Goal: Task Accomplishment & Management: Use online tool/utility

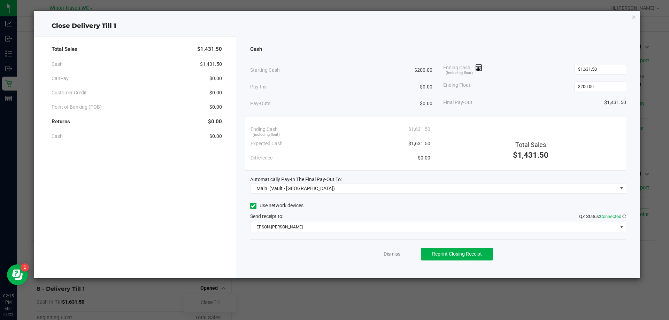
click at [395, 252] on link "Dismiss" at bounding box center [391, 253] width 17 height 7
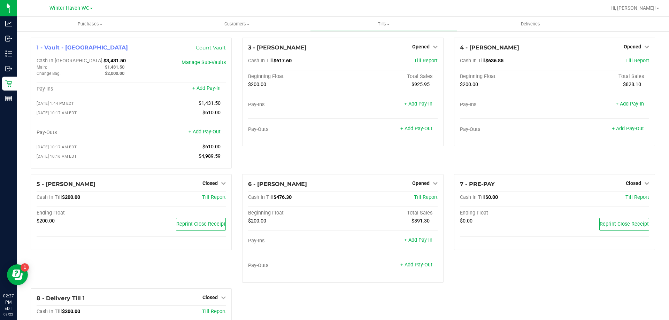
click at [296, 5] on div at bounding box center [365, 8] width 481 height 14
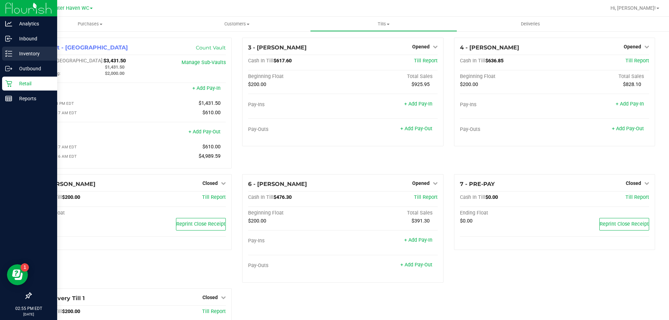
click at [11, 54] on icon at bounding box center [8, 53] width 7 height 7
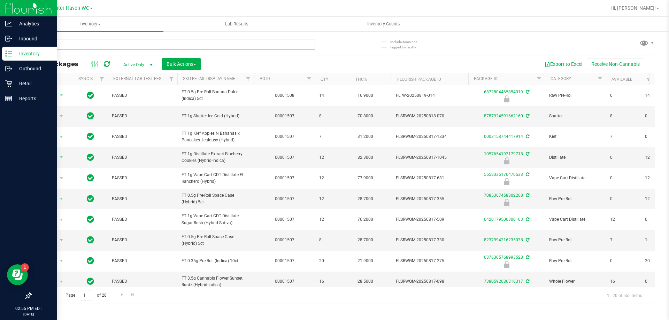
click at [142, 45] on input "text" at bounding box center [173, 44] width 284 height 10
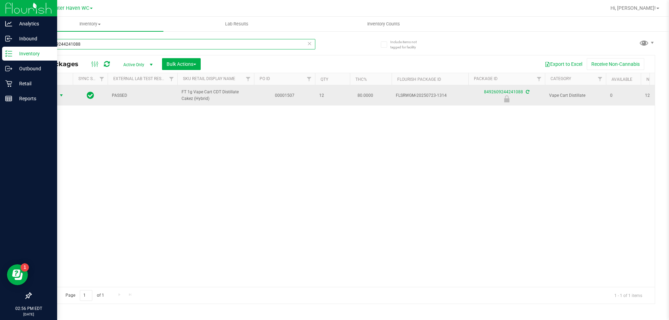
type input "8492609244241088"
click at [58, 97] on span "select" at bounding box center [61, 96] width 9 height 10
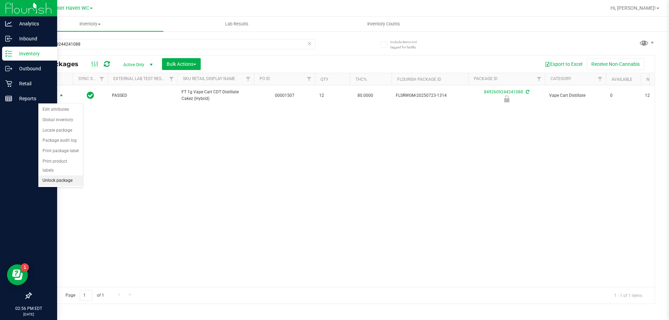
click at [62, 175] on li "Unlock package" at bounding box center [60, 180] width 45 height 10
